Goal: Task Accomplishment & Management: Use online tool/utility

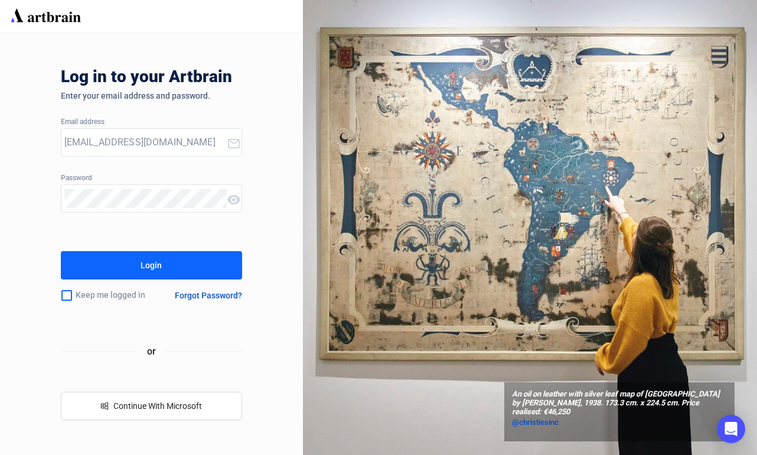
click at [193, 269] on button "Login" at bounding box center [152, 265] width 182 height 28
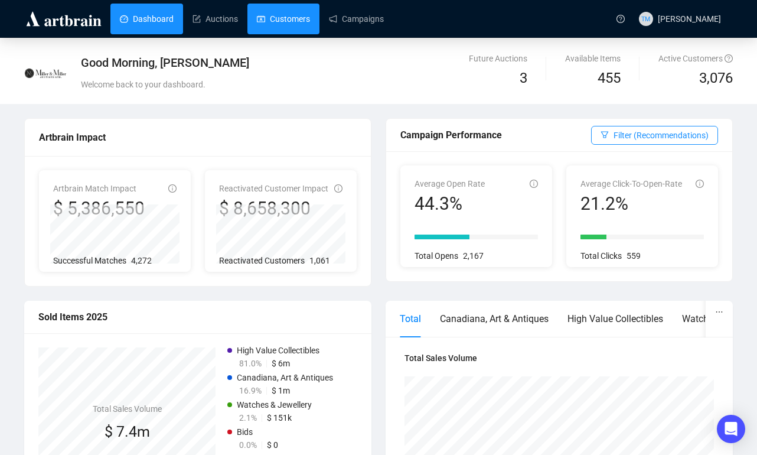
click at [280, 27] on link "Customers" at bounding box center [283, 19] width 53 height 31
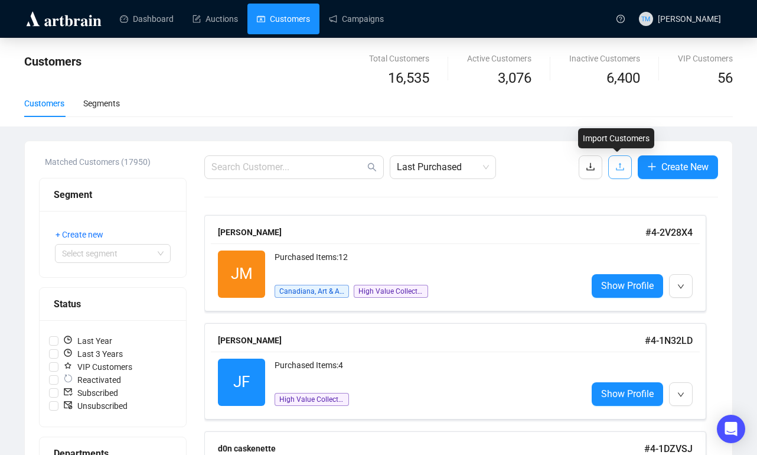
click at [615, 171] on icon "upload" at bounding box center [619, 166] width 9 height 9
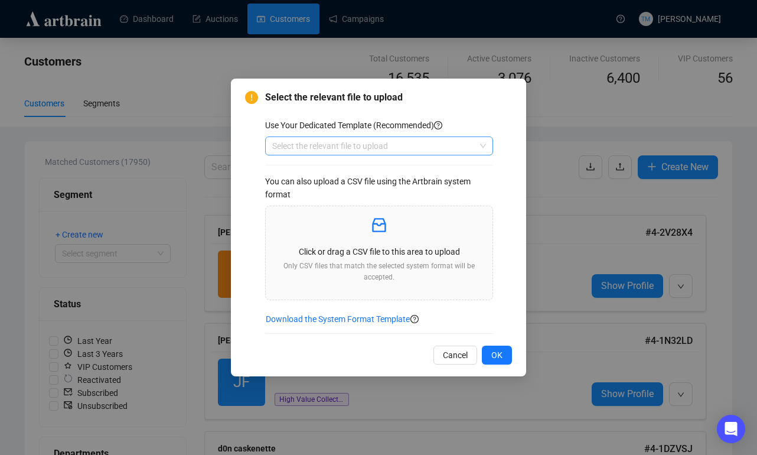
click at [485, 143] on div "Select the relevant file to upload" at bounding box center [379, 145] width 228 height 19
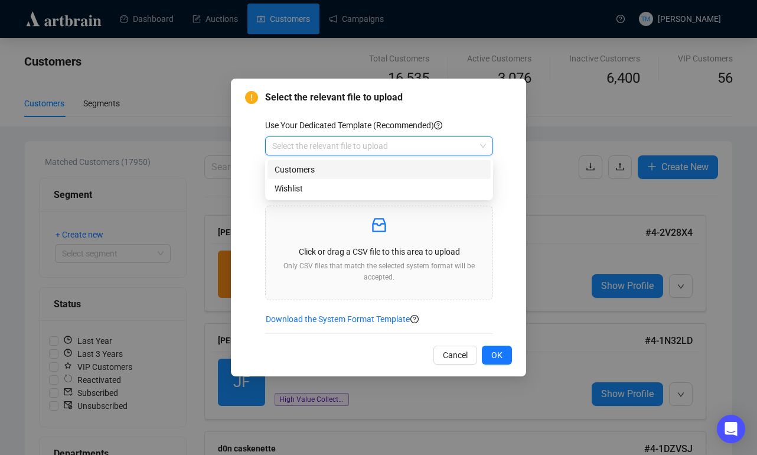
click at [416, 170] on div "Customers" at bounding box center [379, 169] width 209 height 13
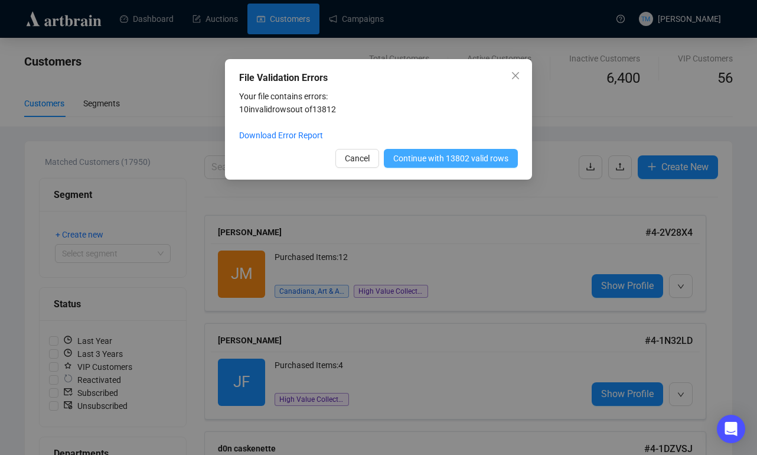
click at [432, 165] on button "Continue with 13802 valid rows" at bounding box center [451, 158] width 134 height 19
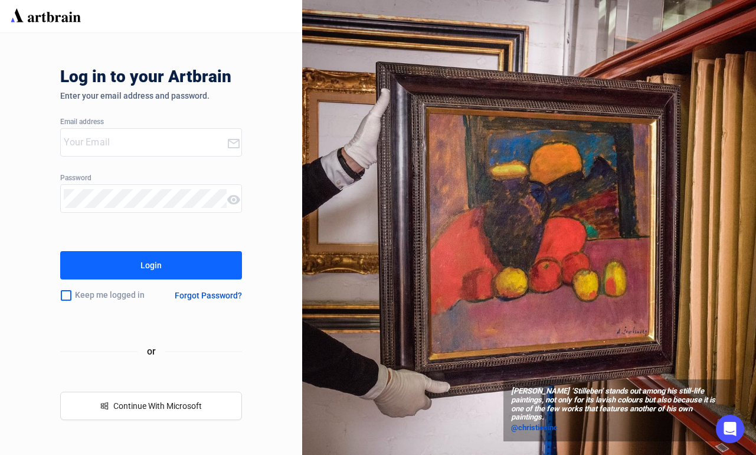
type input "[EMAIL_ADDRESS][DOMAIN_NAME]"
click at [166, 265] on button "Login" at bounding box center [150, 265] width 181 height 28
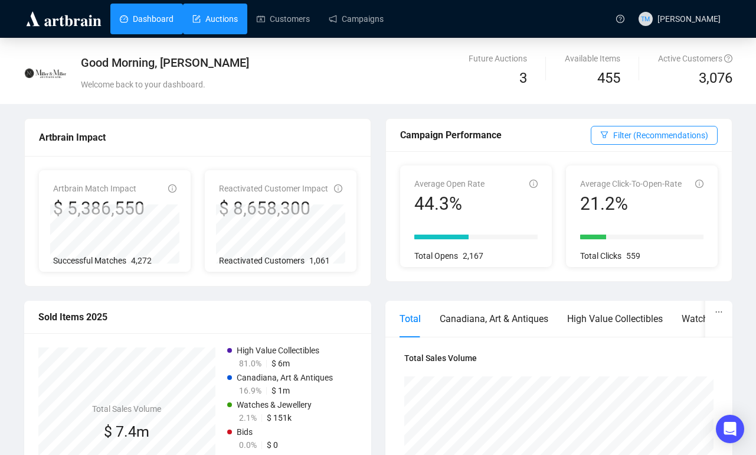
click at [231, 28] on link "Auctions" at bounding box center [215, 19] width 45 height 31
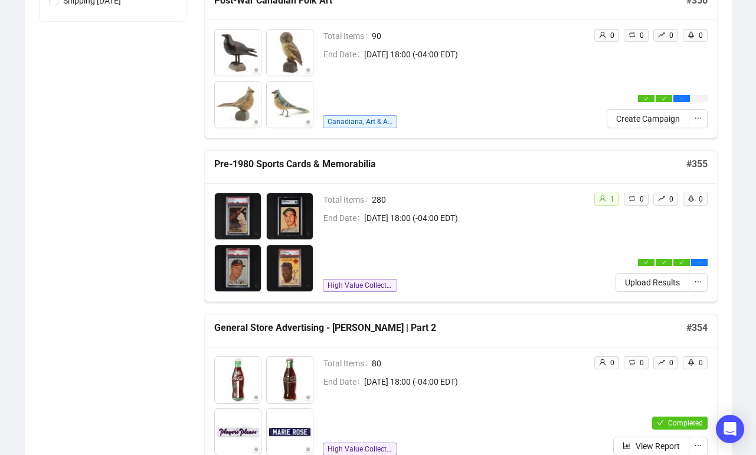
scroll to position [512, 0]
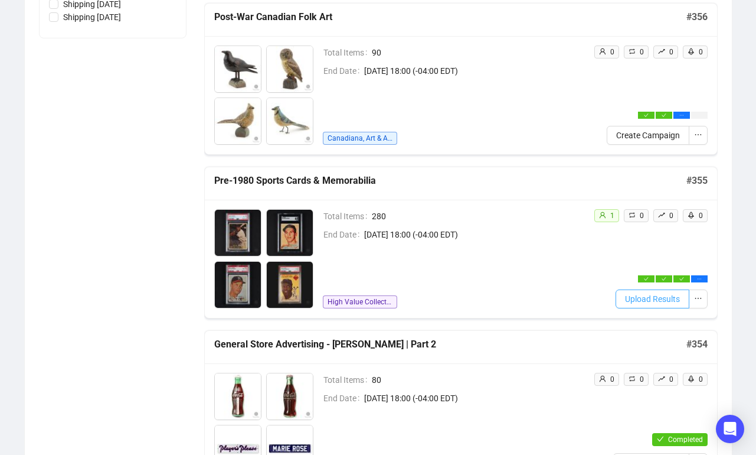
click at [644, 301] on span "Upload Results" at bounding box center [652, 298] width 55 height 13
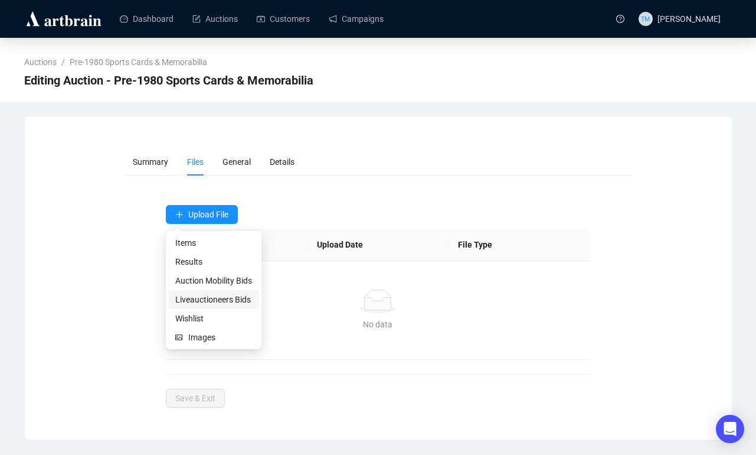
click at [207, 302] on span "Liveauctioneers Bids" at bounding box center [213, 299] width 77 height 13
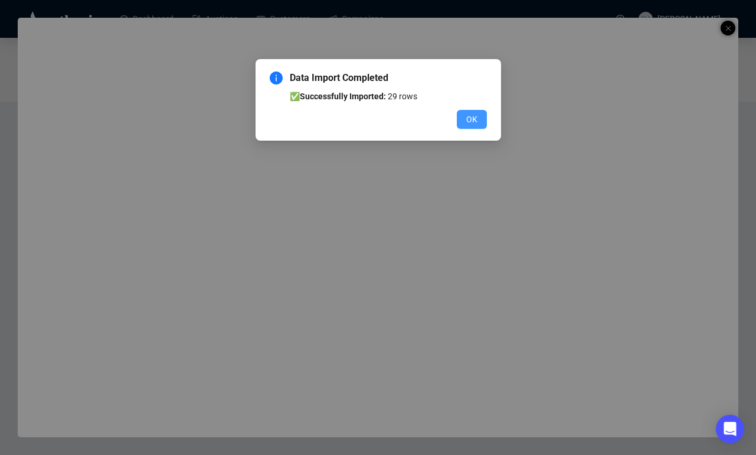
click at [476, 121] on span "OK" at bounding box center [471, 119] width 11 height 13
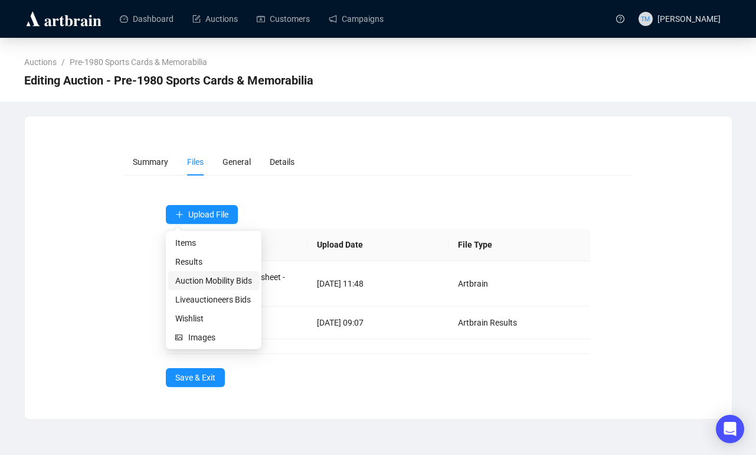
click at [204, 285] on span "Auction Mobility Bids" at bounding box center [213, 280] width 77 height 13
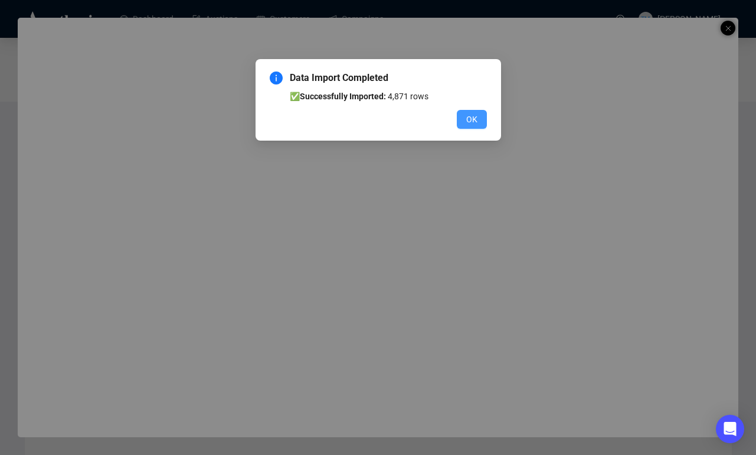
click at [464, 116] on button "OK" at bounding box center [472, 119] width 30 height 19
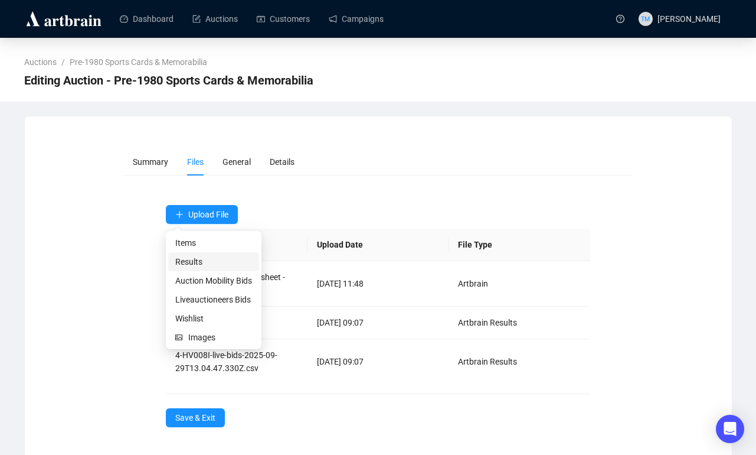
click at [202, 265] on span "Results" at bounding box center [213, 261] width 77 height 13
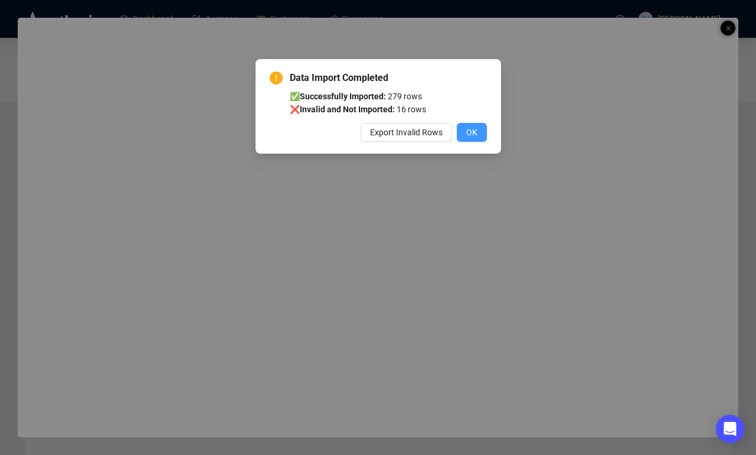
click at [468, 132] on span "OK" at bounding box center [471, 132] width 11 height 13
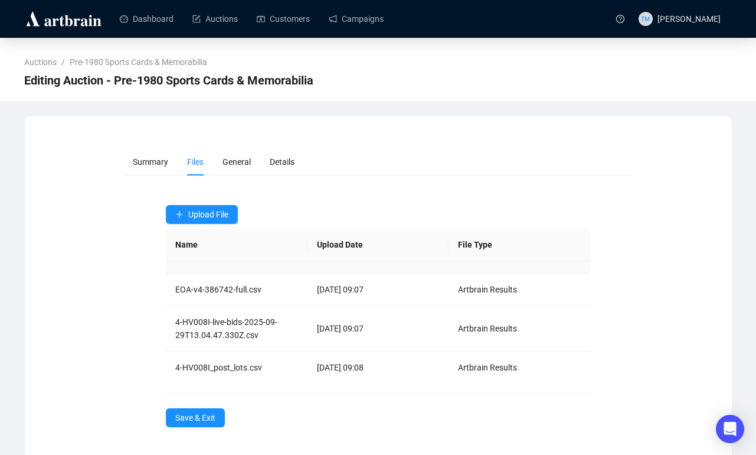
scroll to position [38, 0]
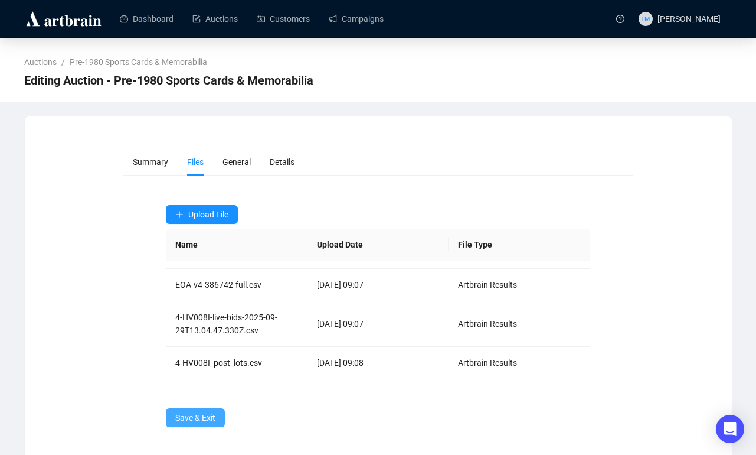
click at [200, 418] on span "Save & Exit" at bounding box center [195, 417] width 40 height 13
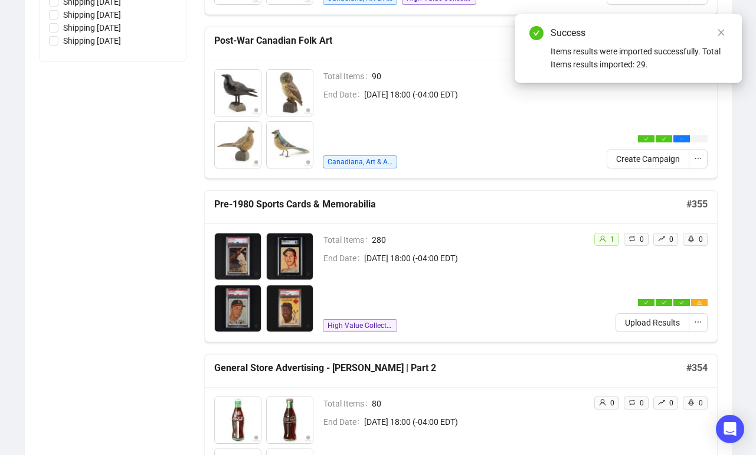
scroll to position [512, 0]
